Goal: Transaction & Acquisition: Purchase product/service

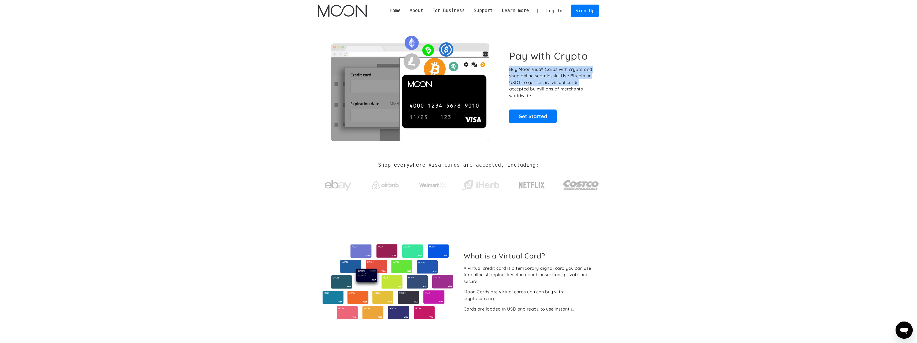
drag, startPoint x: 507, startPoint y: 68, endPoint x: 583, endPoint y: 83, distance: 77.2
click at [583, 83] on div "Pay with Crypto Buy Moon Visa® Cards with crypto and shop online seamlessly! Us…" at bounding box center [458, 86] width 281 height 109
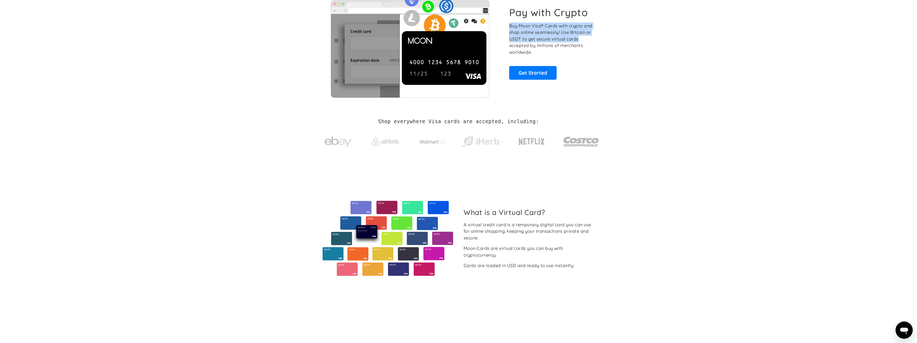
scroll to position [54, 0]
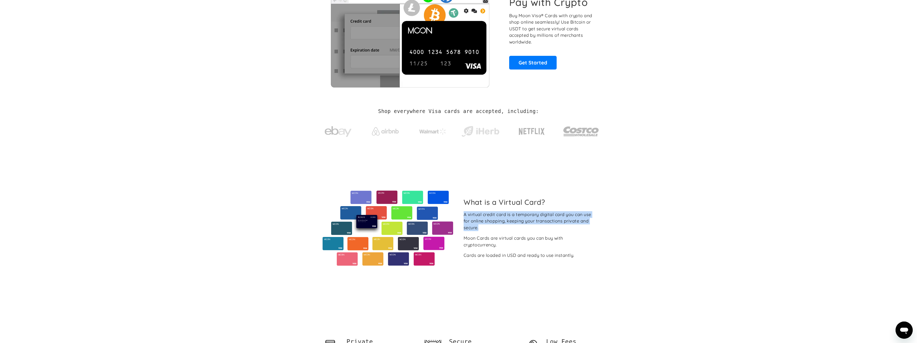
drag, startPoint x: 464, startPoint y: 213, endPoint x: 506, endPoint y: 226, distance: 43.8
click at [506, 226] on div "A virtual credit card is a temporary digital card you can use for online shoppi…" at bounding box center [529, 221] width 131 height 20
drag, startPoint x: 465, startPoint y: 240, endPoint x: 551, endPoint y: 244, distance: 86.4
click at [551, 244] on div "Moon Cards are virtual cards you can buy with cryptocurrency." at bounding box center [529, 241] width 131 height 13
drag, startPoint x: 462, startPoint y: 255, endPoint x: 581, endPoint y: 253, distance: 119.1
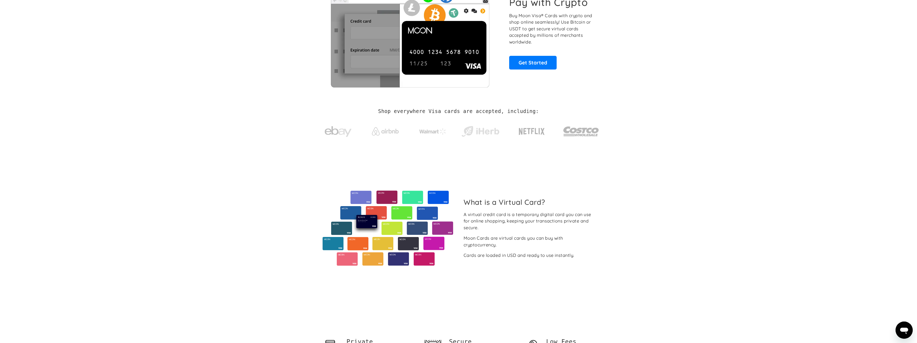
click at [581, 253] on div "What is a Virtual Card? A virtual credit card is a temporary digital card you c…" at bounding box center [529, 228] width 140 height 61
click at [575, 270] on div "What is a Virtual Card? A virtual credit card is a temporary digital card you c…" at bounding box center [458, 228] width 281 height 147
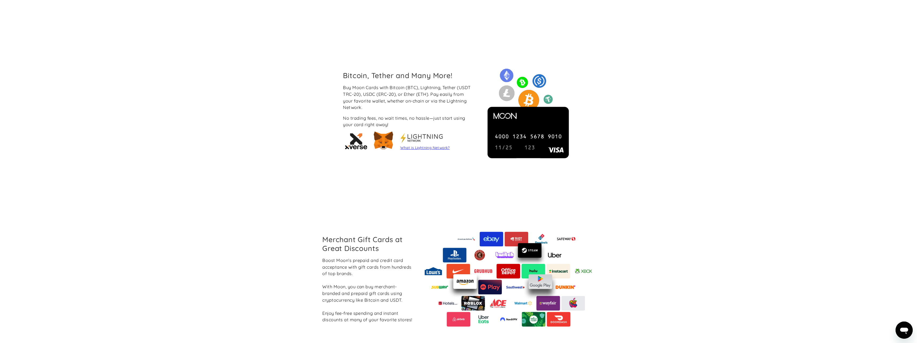
scroll to position [429, 0]
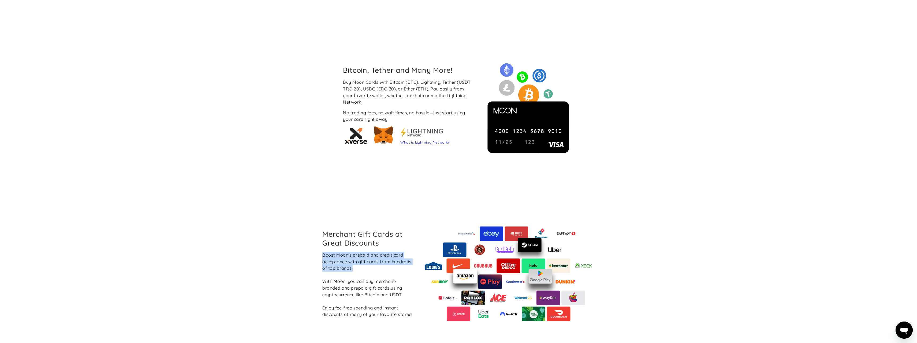
drag, startPoint x: 321, startPoint y: 256, endPoint x: 355, endPoint y: 269, distance: 36.4
click at [355, 269] on div "Merchant Gift Cards at Great Discounts Boost Moon's prepaid and credit card acc…" at bounding box center [368, 274] width 100 height 88
click at [305, 303] on section "Merchant Gift Cards at Great Discounts Boost Moon's prepaid and credit card acc…" at bounding box center [458, 273] width 917 height 167
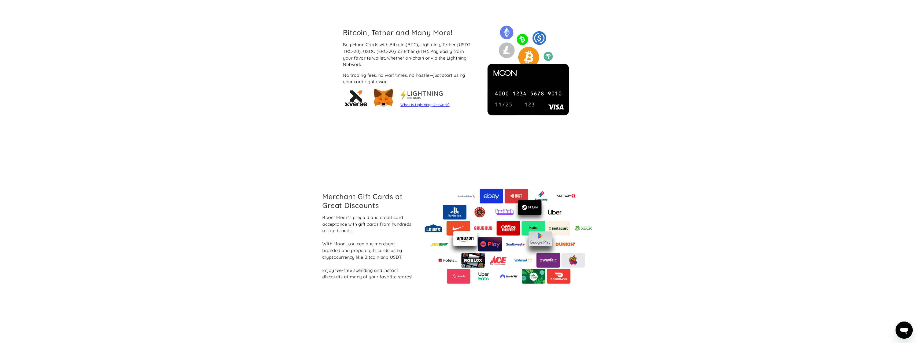
scroll to position [483, 0]
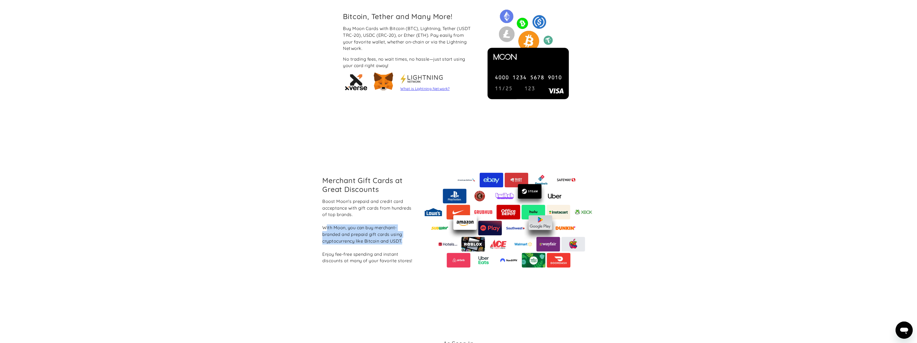
drag, startPoint x: 325, startPoint y: 227, endPoint x: 407, endPoint y: 242, distance: 82.8
click at [407, 242] on div "Boost Moon's prepaid and credit card acceptance with gift cards from hundreds o…" at bounding box center [367, 231] width 91 height 66
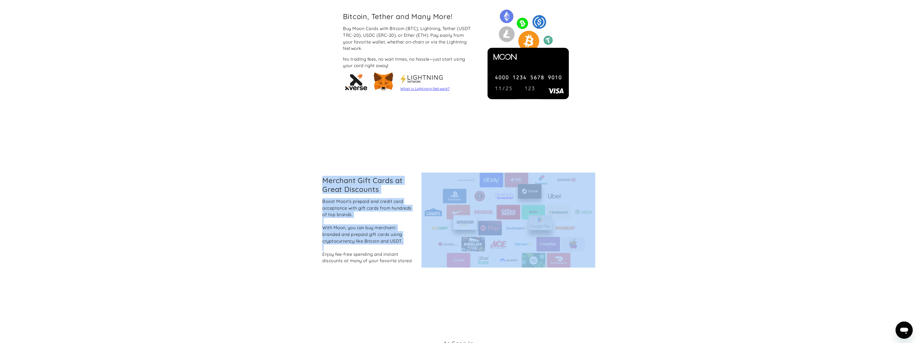
drag, startPoint x: 323, startPoint y: 252, endPoint x: 422, endPoint y: 276, distance: 102.0
click at [422, 276] on div "Merchant Gift Cards at Great Discounts Boost Moon's prepaid and credit card acc…" at bounding box center [458, 219] width 281 height 167
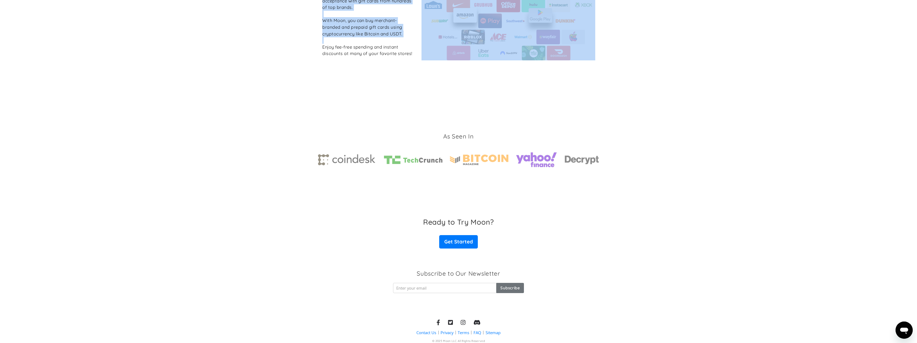
scroll to position [697, 0]
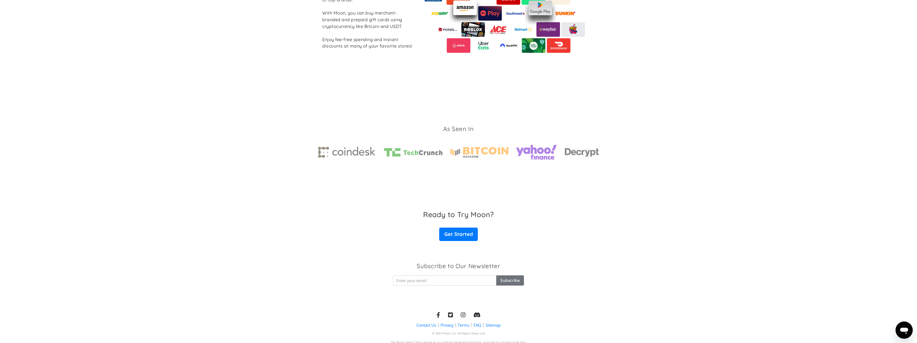
click at [369, 233] on div "Ready to Try Moon? Get Started" at bounding box center [458, 225] width 917 height 31
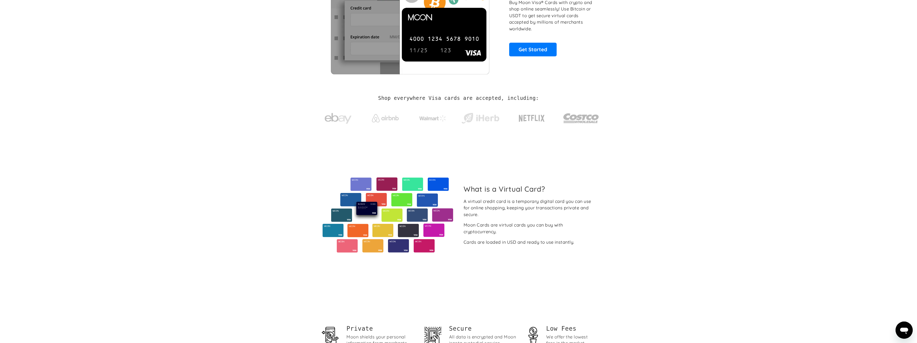
scroll to position [0, 0]
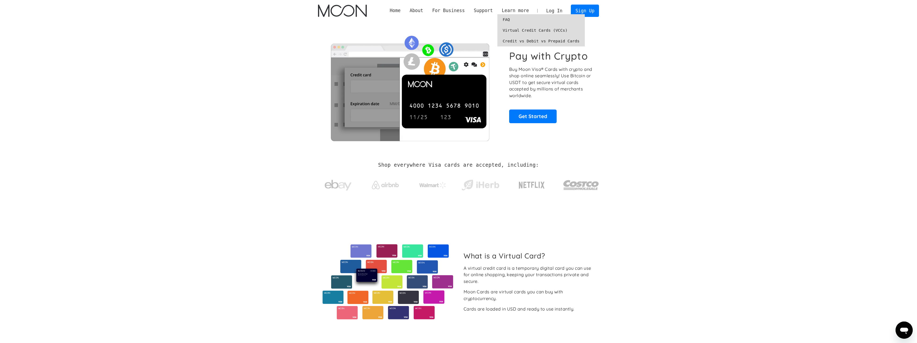
click at [535, 40] on link "Credit vs Debit vs Prepaid Cards" at bounding box center [541, 41] width 88 height 11
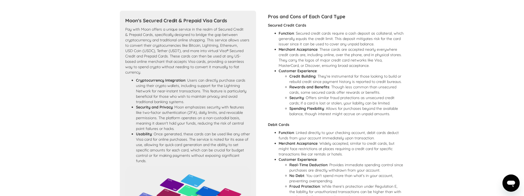
scroll to position [260, 0]
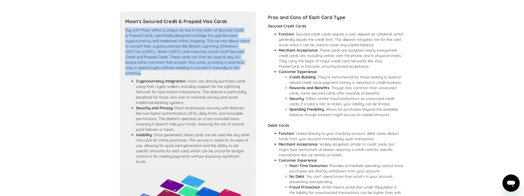
drag, startPoint x: 124, startPoint y: 34, endPoint x: 162, endPoint y: 77, distance: 57.0
click at [162, 77] on div "Moon's Secured Credit & Prepaid Visa Cards Pay with Moon offers a unique servic…" at bounding box center [188, 184] width 136 height 344
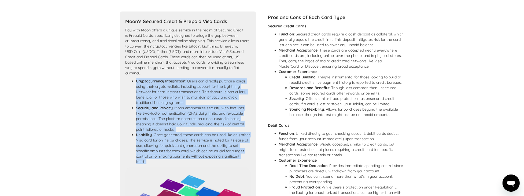
drag, startPoint x: 136, startPoint y: 86, endPoint x: 245, endPoint y: 167, distance: 136.1
click at [245, 164] on ul "Cryptocurrency Integration : Users can directly purchase cards using their cryp…" at bounding box center [187, 121] width 125 height 86
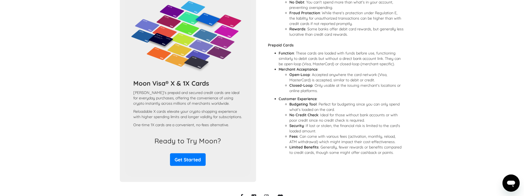
scroll to position [444, 0]
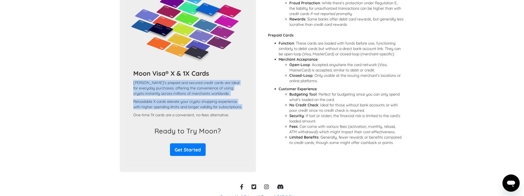
drag, startPoint x: 132, startPoint y: 86, endPoint x: 234, endPoint y: 116, distance: 106.1
click at [234, 116] on div "Moon Visa® X & 1X Cards Moon's prepaid and secured credit cards are ideal for e…" at bounding box center [187, 96] width 117 height 55
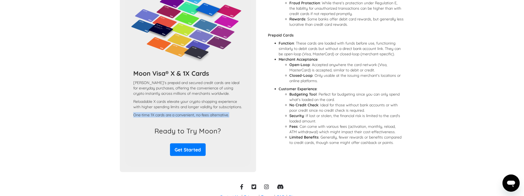
drag, startPoint x: 134, startPoint y: 124, endPoint x: 230, endPoint y: 129, distance: 96.6
click at [230, 124] on div "Moon Visa® X & 1X Cards Moon's prepaid and secured credit cards are ideal for e…" at bounding box center [187, 96] width 117 height 55
click at [231, 142] on div "Ready to Try Moon? Get Started" at bounding box center [187, 141] width 117 height 29
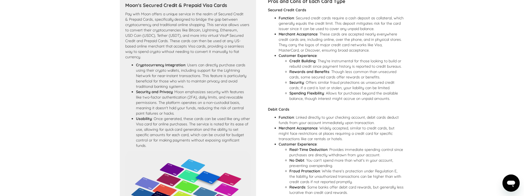
scroll to position [276, 0]
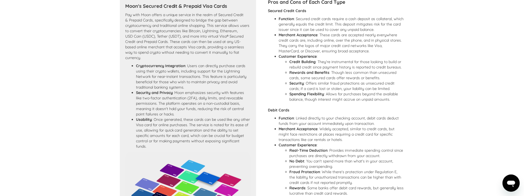
click at [68, 24] on section "Learn More: Credit, Debit, and Prepaid Cards - What's the Difference? Understan…" at bounding box center [262, 45] width 524 height 589
drag, startPoint x: 269, startPoint y: 16, endPoint x: 347, endPoint y: 23, distance: 77.5
click at [347, 23] on div "Secured Credit Cards Function : Secured credit cards require a cash deposit as …" at bounding box center [336, 167] width 136 height 319
click at [347, 23] on li "Function : Secured credit cards require a cash deposit as collateral, which gen…" at bounding box center [341, 24] width 125 height 16
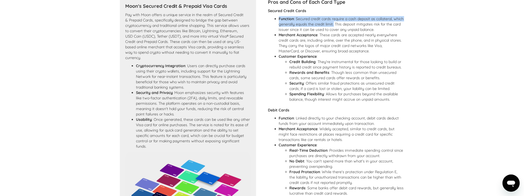
drag, startPoint x: 279, startPoint y: 23, endPoint x: 344, endPoint y: 31, distance: 65.4
click at [344, 31] on li "Function : Secured credit cards require a cash deposit as collateral, which gen…" at bounding box center [341, 24] width 125 height 16
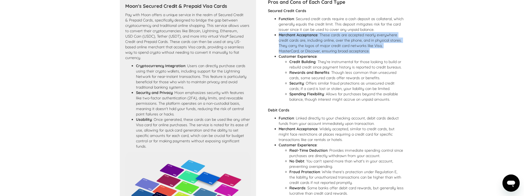
drag, startPoint x: 279, startPoint y: 39, endPoint x: 400, endPoint y: 57, distance: 122.5
click at [400, 54] on li "Merchant Acceptance : These cards are accepted nearly everywhere credit cards a…" at bounding box center [341, 42] width 125 height 21
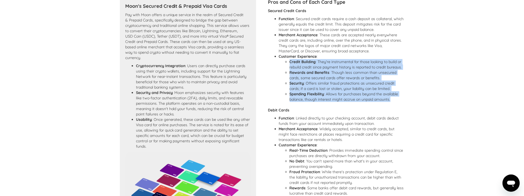
drag, startPoint x: 289, startPoint y: 66, endPoint x: 394, endPoint y: 104, distance: 111.5
click at [394, 102] on ul "Credit Building : They're instrumental for those looking to build or rebuild cr…" at bounding box center [341, 80] width 125 height 43
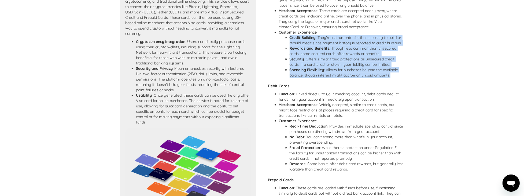
scroll to position [306, 0]
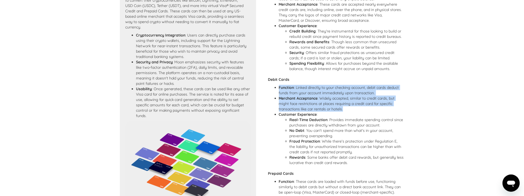
drag, startPoint x: 279, startPoint y: 92, endPoint x: 396, endPoint y: 114, distance: 119.2
click at [396, 114] on ul "Function : Linked directly to your checking account, debit cards deduct funds f…" at bounding box center [336, 126] width 136 height 83
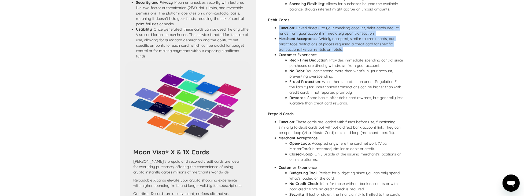
scroll to position [368, 0]
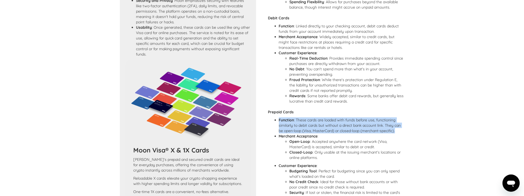
drag, startPoint x: 279, startPoint y: 124, endPoint x: 406, endPoint y: 138, distance: 127.0
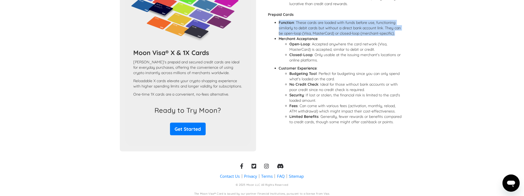
scroll to position [484, 0]
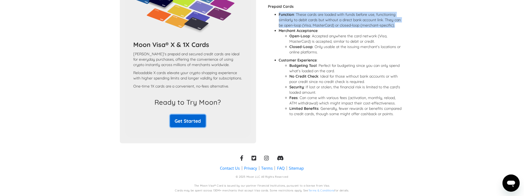
click at [178, 122] on link "Get Started" at bounding box center [188, 120] width 36 height 13
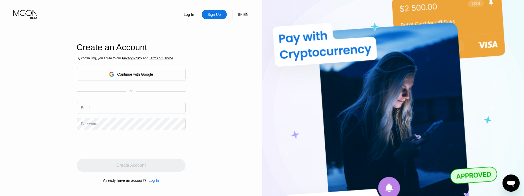
click at [94, 111] on input "text" at bounding box center [131, 108] width 109 height 12
click at [41, 112] on div "Log In Sign Up EN Language English Save Create an Account By continuing, you ag…" at bounding box center [131, 107] width 262 height 215
click at [88, 108] on div "Email" at bounding box center [85, 107] width 9 height 4
click at [93, 108] on input "text" at bounding box center [131, 108] width 109 height 12
paste input "[EMAIL_ADDRESS][DOMAIN_NAME]"
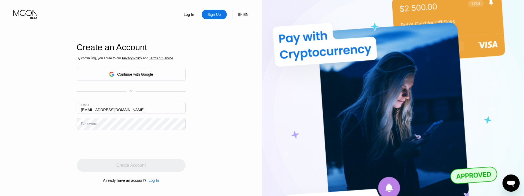
type input "[EMAIL_ADDRESS][DOMAIN_NAME]"
click at [226, 82] on div "Log In Sign Up EN Language English Save Create an Account By continuing, you ag…" at bounding box center [131, 107] width 262 height 215
click at [235, 113] on div "Log In Sign Up EN Language English Save Create an Account By continuing, you ag…" at bounding box center [131, 107] width 262 height 215
click at [64, 121] on div "Log In Sign Up EN Language English Save Create an Account By continuing, you ag…" at bounding box center [131, 107] width 262 height 215
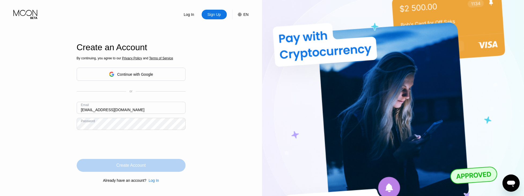
click at [127, 167] on div "Create Account" at bounding box center [130, 164] width 29 height 5
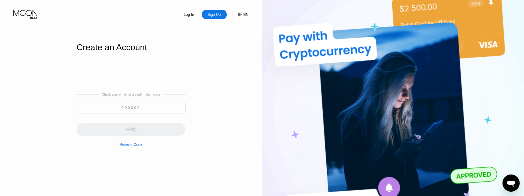
click at [7, 26] on div "Log In Sign Up EN Language English Save Create an Account Check your email for …" at bounding box center [131, 107] width 262 height 215
click at [127, 109] on input at bounding box center [131, 108] width 109 height 12
paste input "954145"
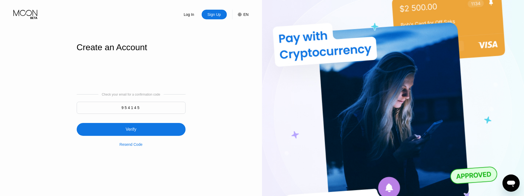
type input "954145"
click at [136, 128] on div "Verify" at bounding box center [130, 129] width 11 height 5
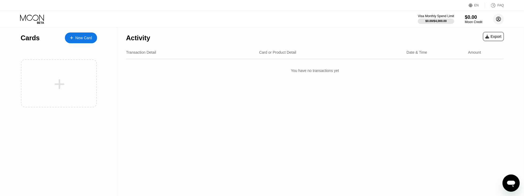
click at [499, 20] on circle at bounding box center [498, 19] width 11 height 11
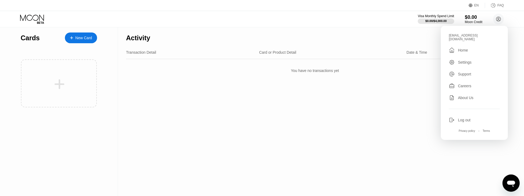
click at [219, 145] on div "Activity Export Transaction Detail Card or Product Detail Date & Time Amount Yo…" at bounding box center [315, 111] width 394 height 169
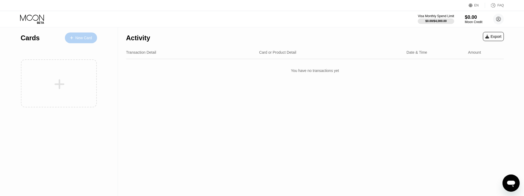
click at [77, 36] on div "New Card" at bounding box center [83, 38] width 17 height 5
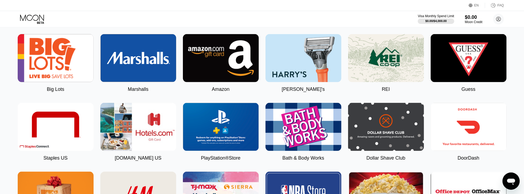
scroll to position [628, 0]
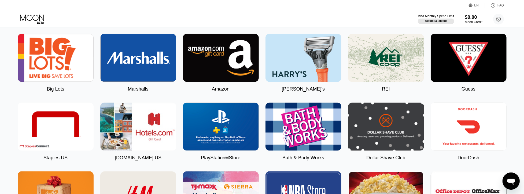
click at [135, 74] on img at bounding box center [138, 58] width 76 height 48
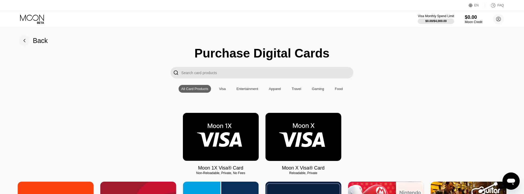
click at [293, 139] on img at bounding box center [303, 137] width 76 height 48
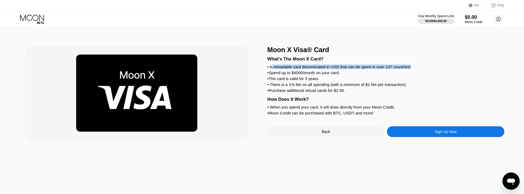
drag, startPoint x: 273, startPoint y: 69, endPoint x: 415, endPoint y: 70, distance: 142.1
click at [415, 69] on div "• A reloadable card denominated in USD that can be spent in over 147 countries!" at bounding box center [385, 66] width 237 height 5
click at [411, 75] on div "• Spend up to $4000/month on your card." at bounding box center [385, 72] width 237 height 5
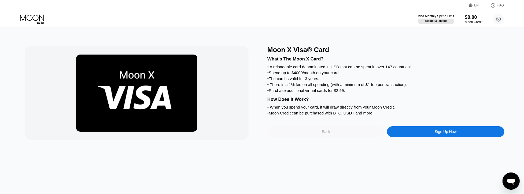
click at [337, 137] on div "Back" at bounding box center [325, 131] width 117 height 11
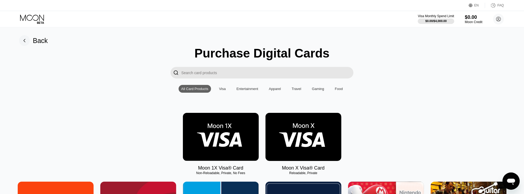
click at [223, 138] on img at bounding box center [221, 137] width 76 height 48
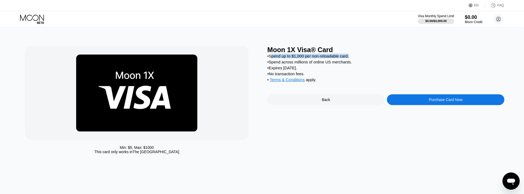
drag, startPoint x: 271, startPoint y: 57, endPoint x: 356, endPoint y: 56, distance: 84.5
click at [356, 56] on div "• Spend up to $1,000 per non-reloadable card." at bounding box center [385, 56] width 237 height 5
click at [315, 58] on div "• Spend up to $1,000 per non-reloadable card." at bounding box center [385, 56] width 237 height 5
drag, startPoint x: 270, startPoint y: 58, endPoint x: 354, endPoint y: 67, distance: 84.4
click at [354, 67] on div "• Spend up to $1,000 per non-reloadable card. • Spend across millions of online…" at bounding box center [385, 69] width 237 height 31
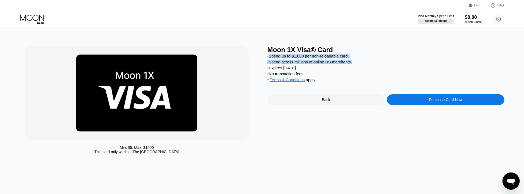
click at [354, 67] on div "• Spend up to $1,000 per non-reloadable card. • Spend across millions of online…" at bounding box center [385, 69] width 237 height 31
click at [343, 70] on div "• Expires [DATE]." at bounding box center [385, 67] width 237 height 5
click at [348, 67] on div "• Spend up to $1,000 per non-reloadable card. • Spend across millions of online…" at bounding box center [385, 69] width 237 height 31
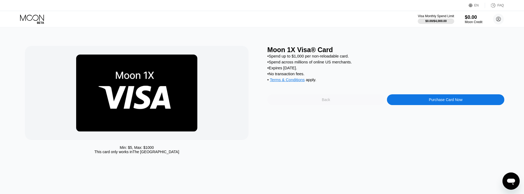
click at [330, 102] on div "Back" at bounding box center [326, 99] width 8 height 4
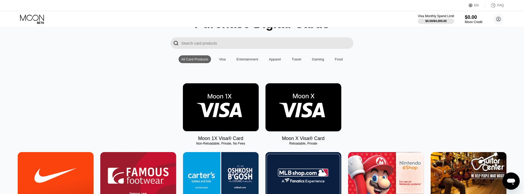
scroll to position [31, 0]
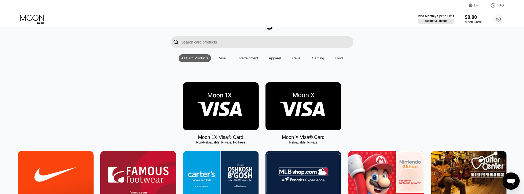
click at [298, 104] on img at bounding box center [303, 106] width 76 height 48
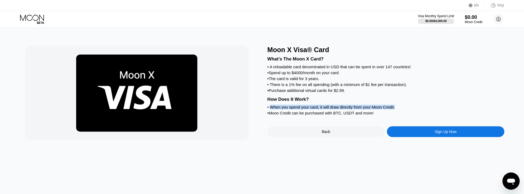
drag, startPoint x: 271, startPoint y: 114, endPoint x: 398, endPoint y: 112, distance: 126.6
click at [398, 109] on div "• When you spend your card, it will draw directly from your Moon Credit." at bounding box center [385, 107] width 237 height 5
click at [433, 137] on div "Sign Up Now" at bounding box center [445, 131] width 117 height 11
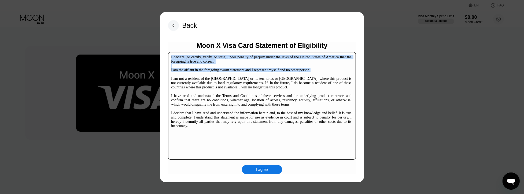
drag, startPoint x: 170, startPoint y: 55, endPoint x: 311, endPoint y: 71, distance: 142.0
click at [311, 71] on div "I declare (or certify, verify, or state) under penalty of perjury under the law…" at bounding box center [262, 105] width 188 height 107
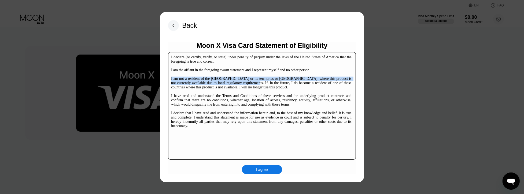
drag, startPoint x: 171, startPoint y: 76, endPoint x: 242, endPoint y: 82, distance: 71.3
click at [242, 82] on div "I declare (or certify, verify, or state) under penalty of perjury under the law…" at bounding box center [262, 105] width 188 height 107
click at [264, 171] on div "I agree" at bounding box center [262, 169] width 12 height 5
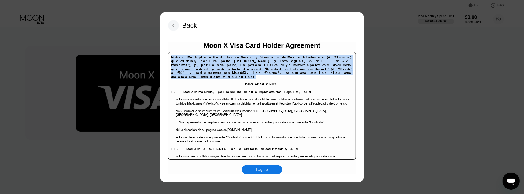
click at [340, 67] on p "Contrato Múltiple de Productos de Crédito y Servicios de Medios Electrónicos (e…" at bounding box center [261, 68] width 180 height 27
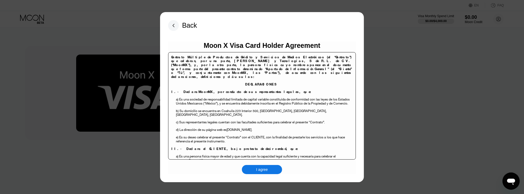
click at [301, 82] on p "DECLARACIONES" at bounding box center [261, 86] width 180 height 8
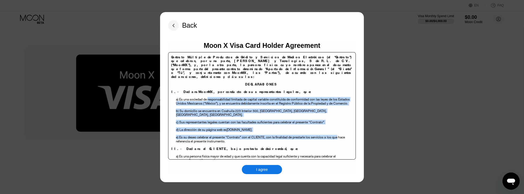
drag, startPoint x: 182, startPoint y: 91, endPoint x: 324, endPoint y: 125, distance: 145.6
click at [0, 0] on body "Contrato Múltiple de Productos de Crédito y Servicios de Medios Electrónicos (e…" at bounding box center [0, 0] width 0 height 0
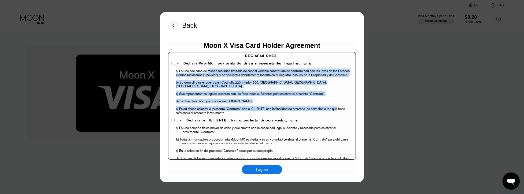
scroll to position [31, 0]
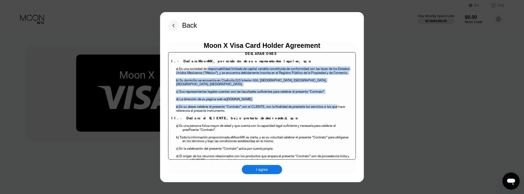
drag, startPoint x: 180, startPoint y: 113, endPoint x: 325, endPoint y: 128, distance: 145.5
click at [0, 0] on body "Contrato Múltiple de Productos de Crédito y Servicios de Medios Electrónicos (e…" at bounding box center [0, 0] width 0 height 0
drag, startPoint x: 180, startPoint y: 144, endPoint x: 300, endPoint y: 147, distance: 120.2
click at [300, 154] on p "d) El origen de los recursos relacionados con los productos que ampara el prese…" at bounding box center [267, 160] width 169 height 12
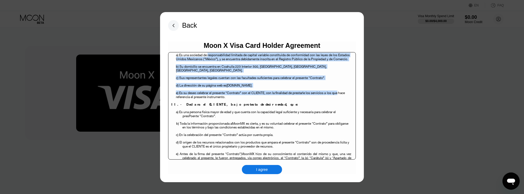
scroll to position [46, 0]
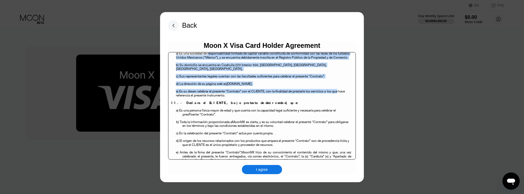
drag, startPoint x: 180, startPoint y: 141, endPoint x: 307, endPoint y: 148, distance: 127.3
click at [307, 150] on p "e) Antes de la firma del presente “Contrato”, MoonMX hizo de su conocimiento el…" at bounding box center [267, 157] width 169 height 15
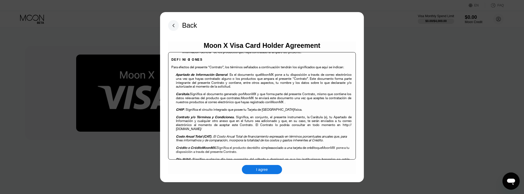
scroll to position [153, 0]
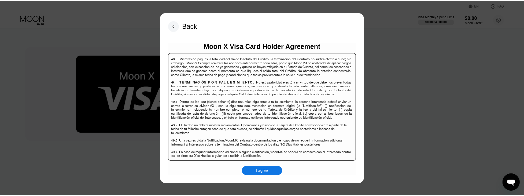
scroll to position [3447, 0]
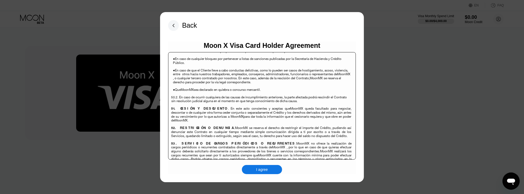
click at [255, 171] on div "I agree" at bounding box center [262, 169] width 40 height 9
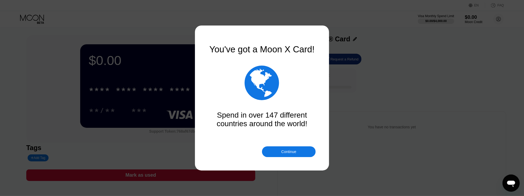
click at [282, 152] on div "Continue" at bounding box center [288, 151] width 15 height 4
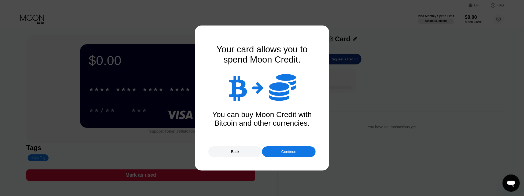
click at [287, 150] on div "Continue" at bounding box center [288, 151] width 15 height 4
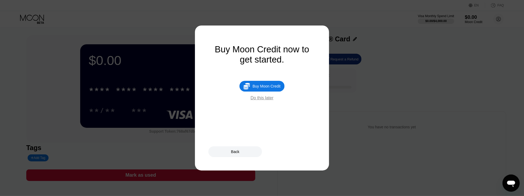
click at [264, 100] on div "Do this later" at bounding box center [261, 97] width 23 height 5
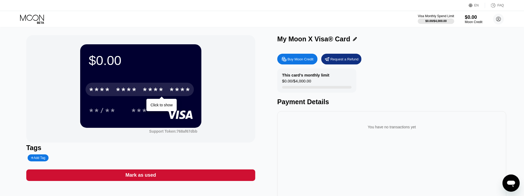
click at [174, 91] on div "****" at bounding box center [179, 90] width 21 height 9
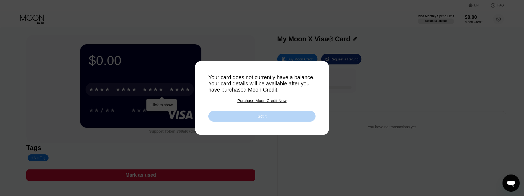
click at [253, 117] on div "Got it" at bounding box center [261, 116] width 107 height 11
